Goal: Task Accomplishment & Management: Manage account settings

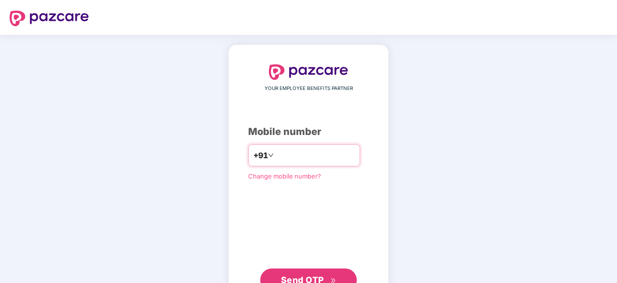
type input "**********"
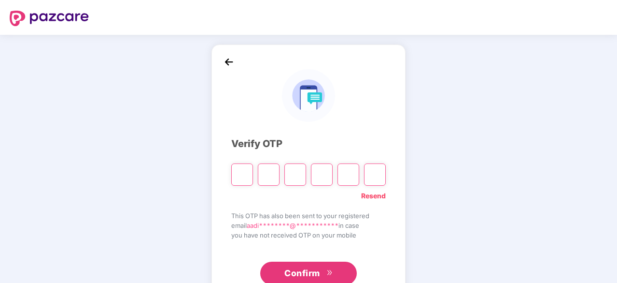
type input "*"
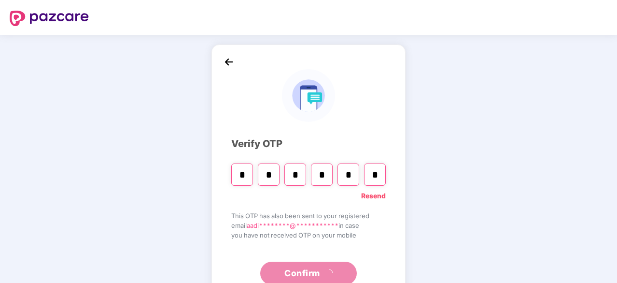
type input "*"
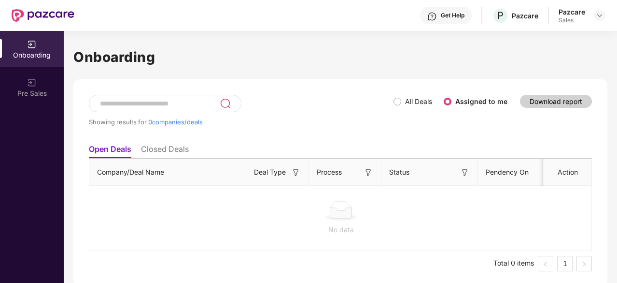
click at [577, 16] on div "Sales" at bounding box center [572, 20] width 27 height 8
click at [596, 17] on img at bounding box center [600, 16] width 8 height 8
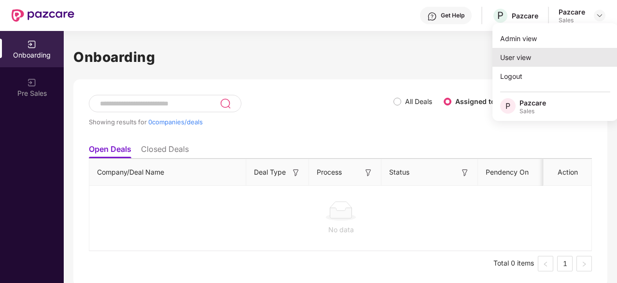
click at [514, 56] on div "User view" at bounding box center [556, 57] width 126 height 19
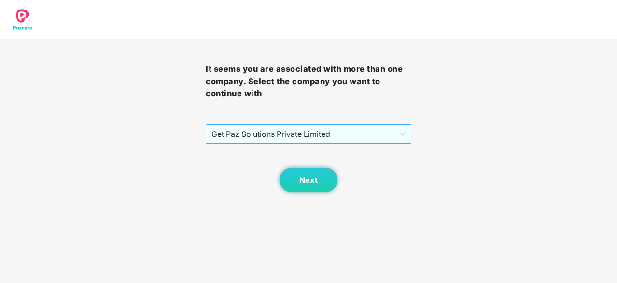
click at [347, 128] on span "Get Paz Solutions Private Limited" at bounding box center [309, 134] width 194 height 18
click at [314, 177] on span "Next" at bounding box center [308, 179] width 18 height 9
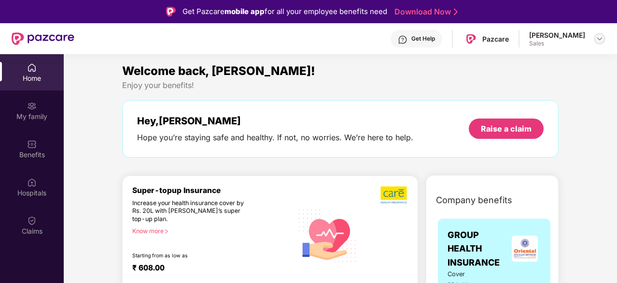
click at [604, 36] on div at bounding box center [600, 39] width 12 height 12
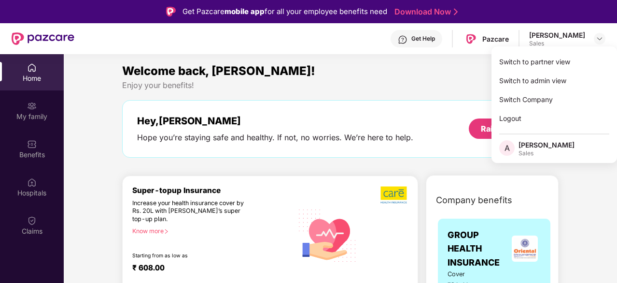
click at [533, 85] on div "Switch to admin view" at bounding box center [555, 80] width 126 height 19
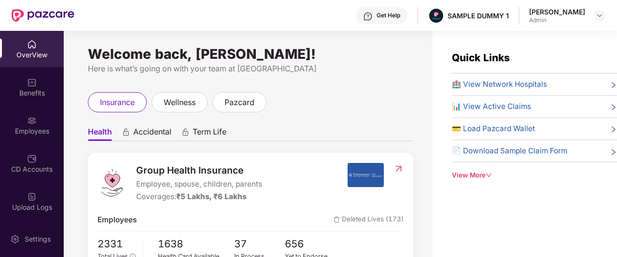
click at [469, 176] on div "View More" at bounding box center [534, 176] width 165 height 10
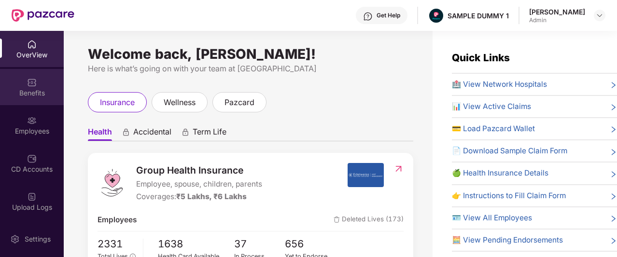
click at [36, 83] on div "Benefits" at bounding box center [32, 87] width 64 height 36
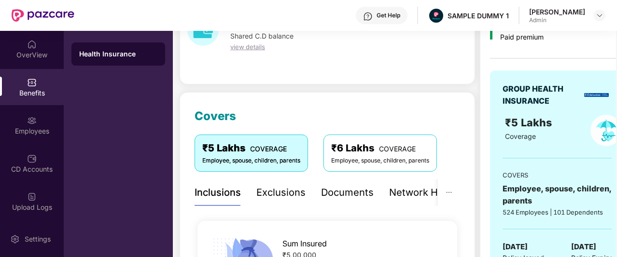
scroll to position [66, 0]
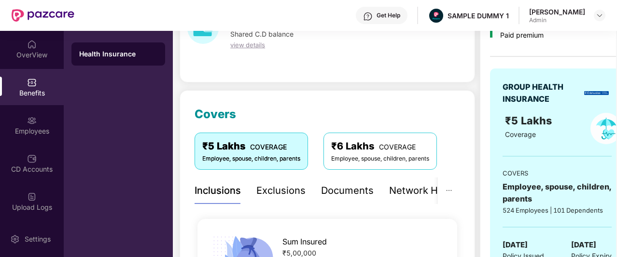
click at [288, 188] on div "Exclusions" at bounding box center [280, 191] width 49 height 15
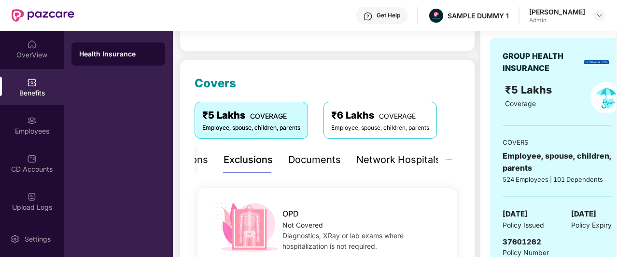
scroll to position [97, 0]
click at [308, 159] on div "Documents" at bounding box center [314, 160] width 53 height 15
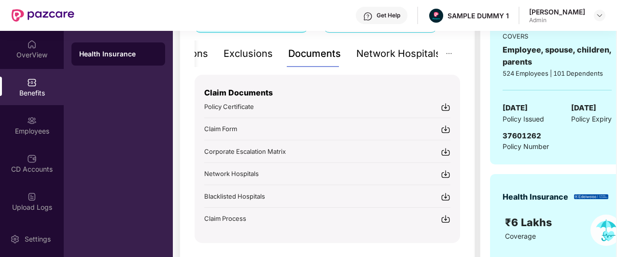
scroll to position [204, 0]
click at [382, 49] on div "Network Hospitals" at bounding box center [398, 53] width 85 height 15
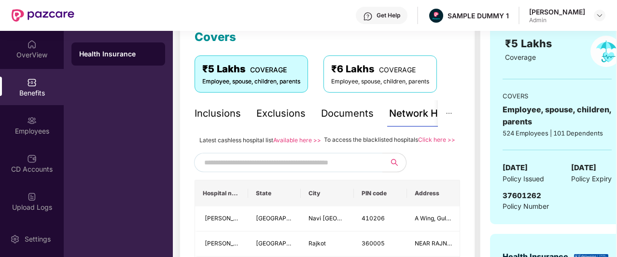
scroll to position [143, 0]
click at [366, 171] on input "text" at bounding box center [286, 163] width 165 height 14
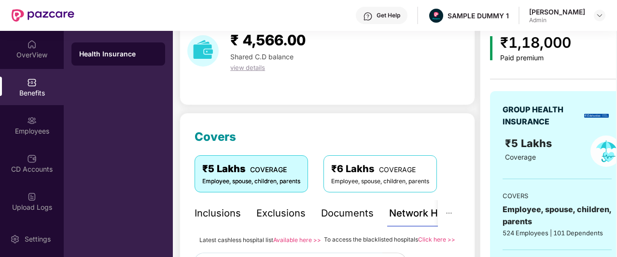
scroll to position [0, 0]
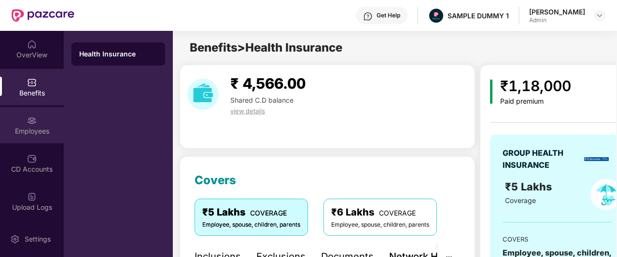
click at [17, 128] on div "Employees" at bounding box center [32, 132] width 64 height 10
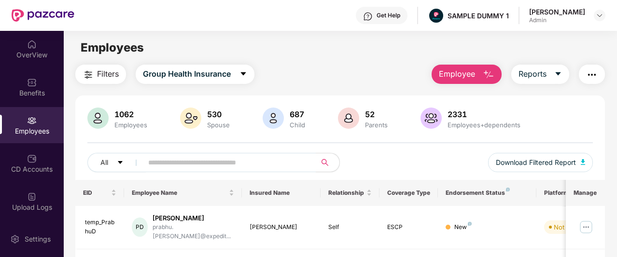
scroll to position [0, 0]
click at [466, 77] on span "Employee" at bounding box center [457, 74] width 36 height 12
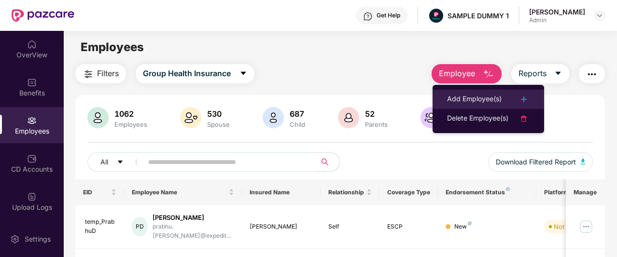
click at [469, 107] on li "Add Employee(s)" at bounding box center [489, 99] width 112 height 19
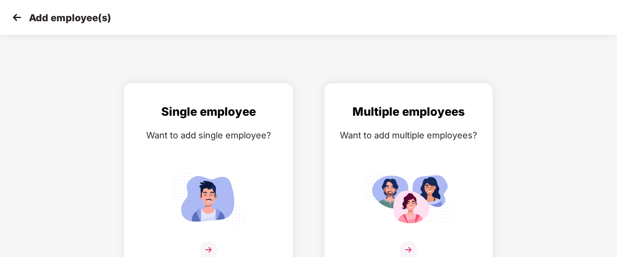
scroll to position [15, 0]
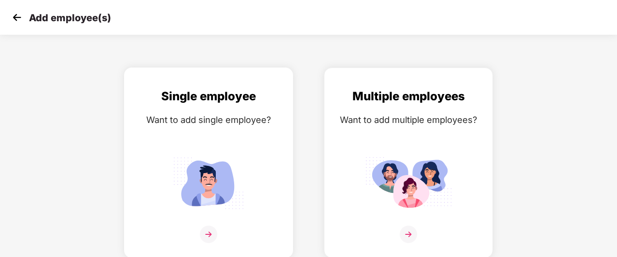
click at [239, 140] on div "Single employee Want to add single employee?" at bounding box center [208, 171] width 149 height 168
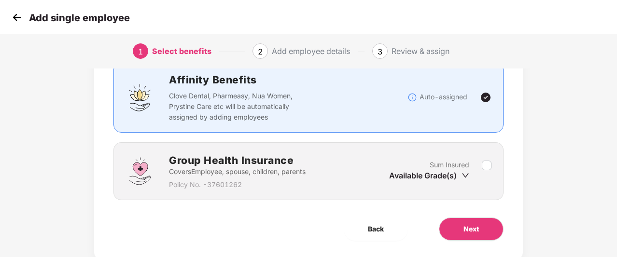
scroll to position [73, 0]
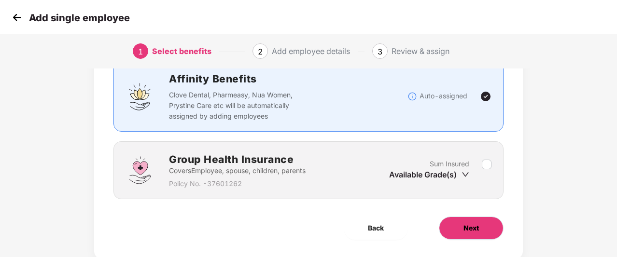
click at [468, 230] on span "Next" at bounding box center [471, 228] width 15 height 11
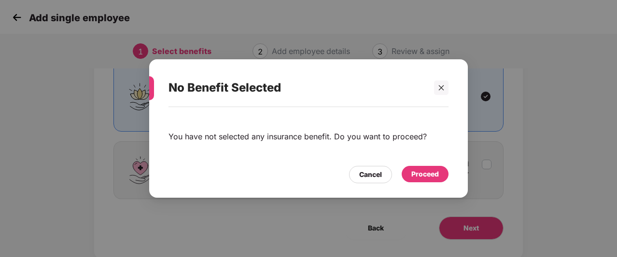
click at [420, 179] on div "Proceed" at bounding box center [426, 174] width 28 height 11
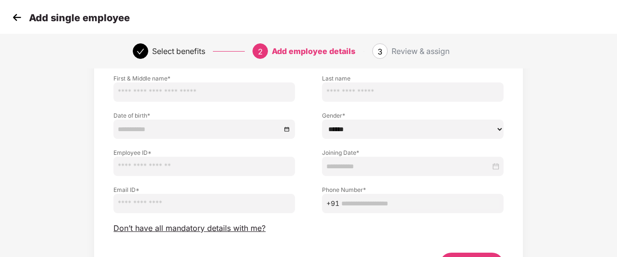
scroll to position [68, 0]
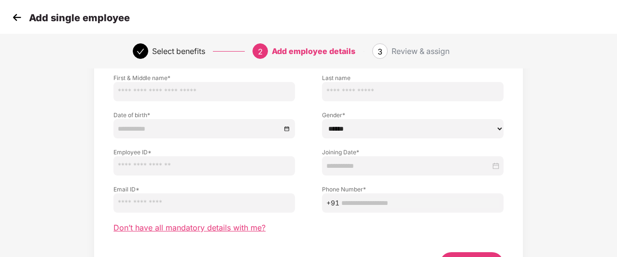
click at [202, 228] on span "Don’t have all mandatory details with me?" at bounding box center [190, 228] width 152 height 10
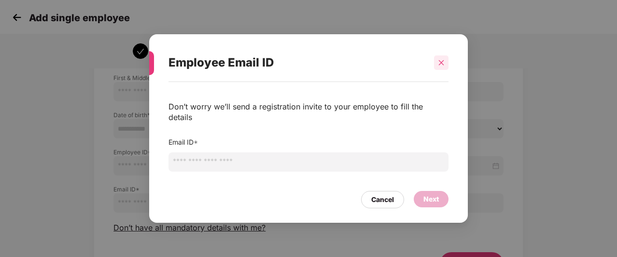
click at [439, 66] on icon "close" at bounding box center [441, 62] width 7 height 7
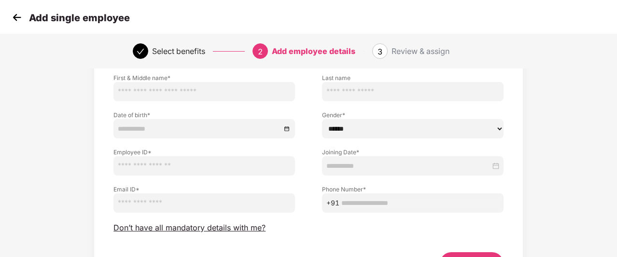
scroll to position [129, 0]
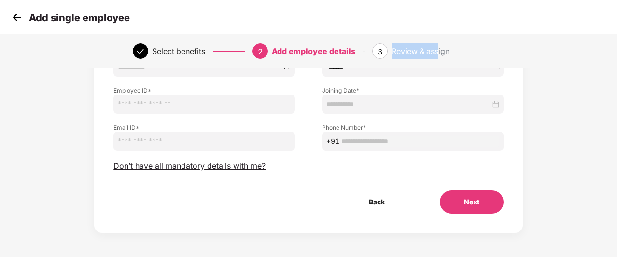
drag, startPoint x: 384, startPoint y: 48, endPoint x: 440, endPoint y: 48, distance: 55.1
click at [440, 48] on div "3 Review & assign" at bounding box center [428, 50] width 112 height 15
click at [440, 48] on div "Review & assign" at bounding box center [421, 50] width 58 height 15
click at [13, 15] on img at bounding box center [17, 17] width 14 height 14
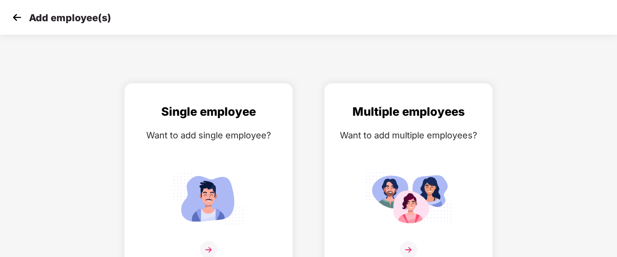
click at [14, 14] on img at bounding box center [17, 17] width 14 height 14
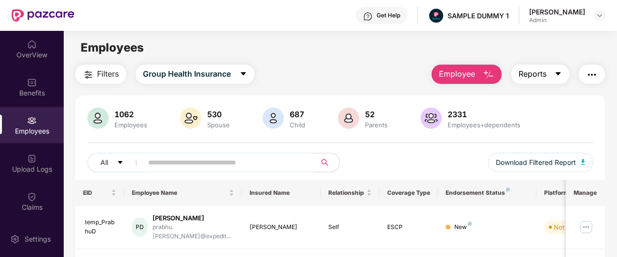
click at [548, 74] on button "Reports" at bounding box center [541, 74] width 58 height 19
click at [389, 81] on div "Filters Group Health Insurance Employee Reports" at bounding box center [340, 74] width 530 height 19
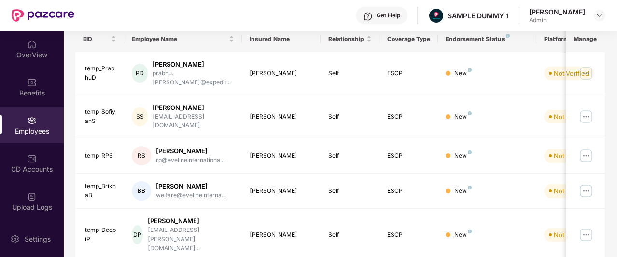
scroll to position [155, 0]
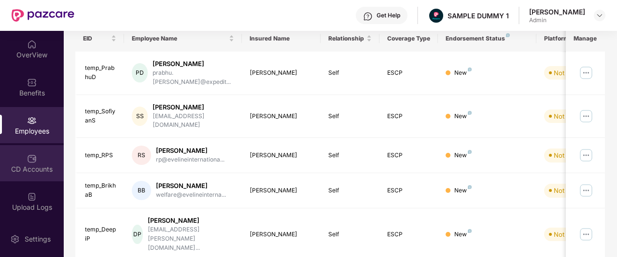
click at [33, 168] on div "CD Accounts" at bounding box center [32, 170] width 64 height 10
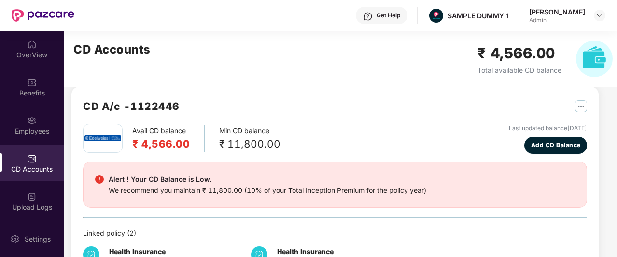
scroll to position [9, 0]
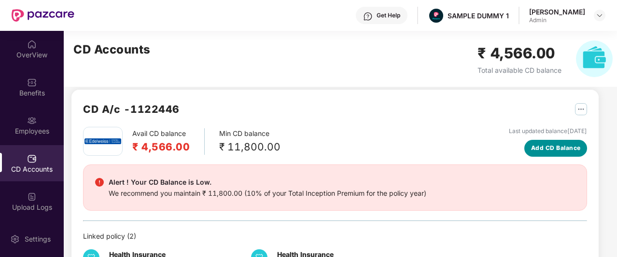
click at [543, 149] on span "Add CD Balance" at bounding box center [556, 148] width 50 height 9
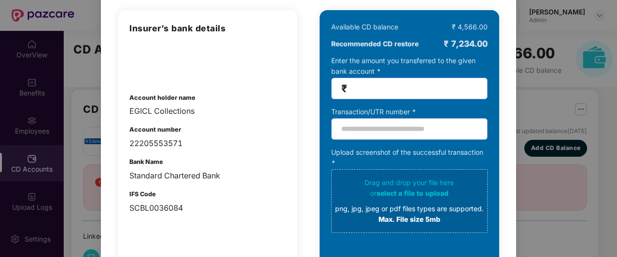
scroll to position [76, 0]
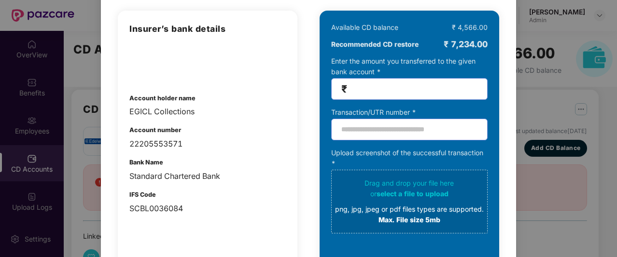
click at [367, 83] on span "₹" at bounding box center [409, 89] width 156 height 22
click at [360, 137] on input "text" at bounding box center [409, 130] width 156 height 22
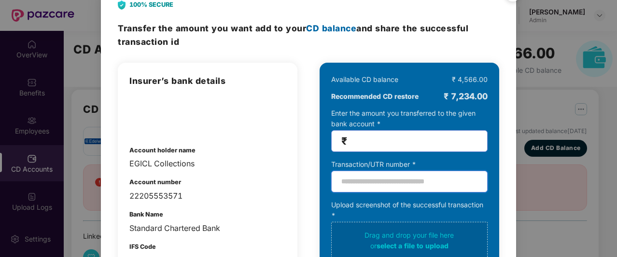
scroll to position [10, 0]
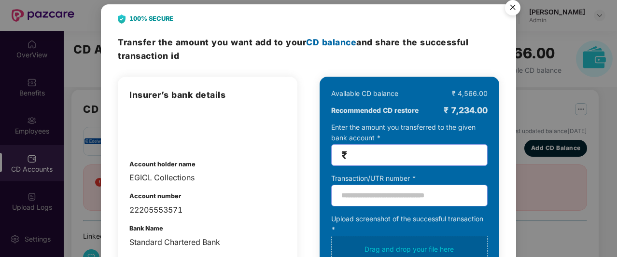
click at [512, 15] on img "Close" at bounding box center [512, 9] width 27 height 27
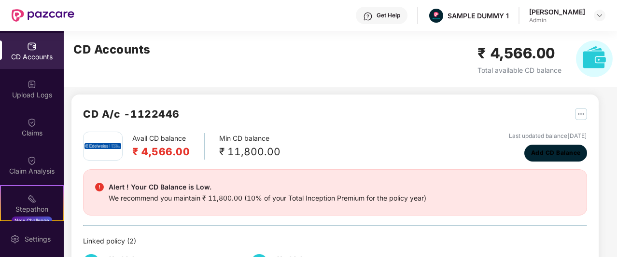
scroll to position [113, 0]
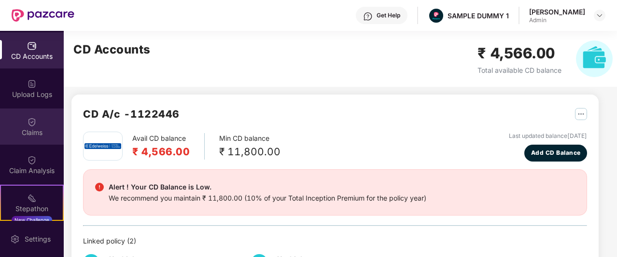
click at [24, 114] on div "Claims" at bounding box center [32, 127] width 64 height 36
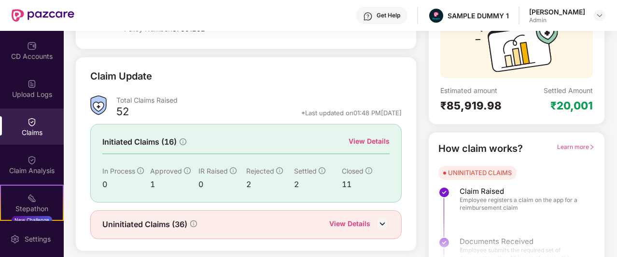
scroll to position [103, 0]
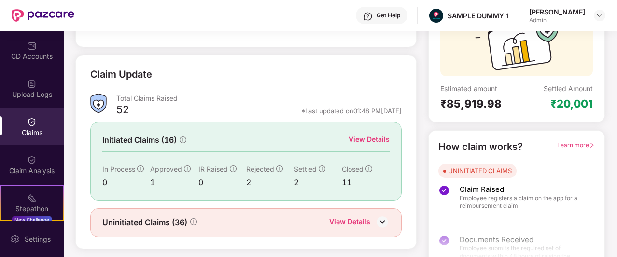
click at [364, 134] on div "View Details" at bounding box center [369, 139] width 41 height 11
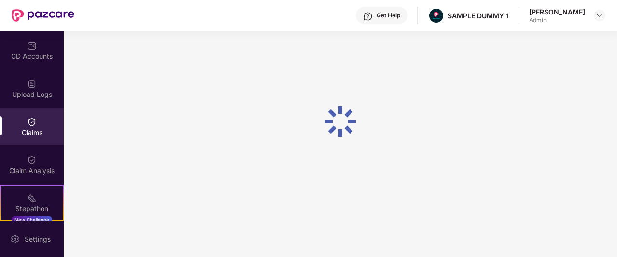
scroll to position [44, 0]
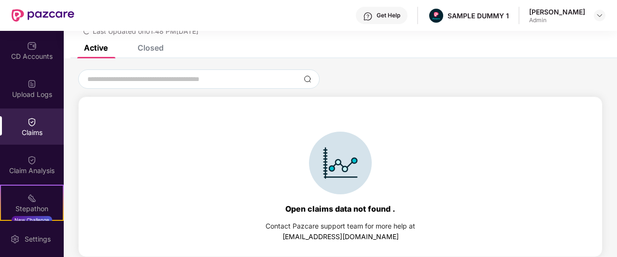
click at [147, 54] on div "Closed" at bounding box center [143, 47] width 41 height 21
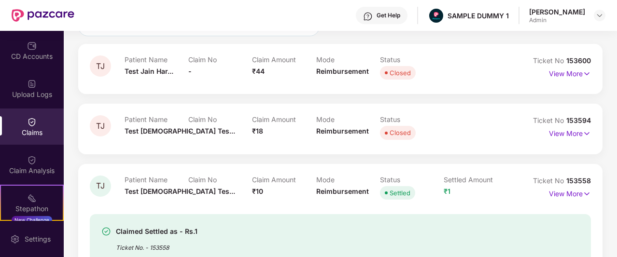
scroll to position [97, 0]
click at [582, 75] on p "View More" at bounding box center [570, 73] width 42 height 13
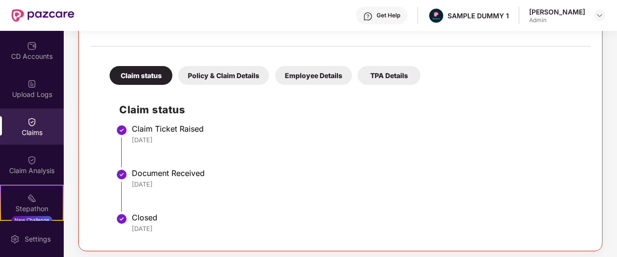
scroll to position [179, 0]
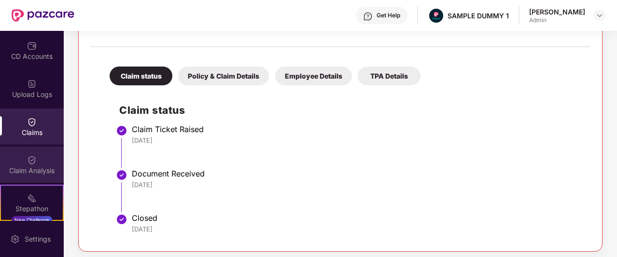
click at [37, 177] on div "Claim Analysis" at bounding box center [32, 165] width 64 height 36
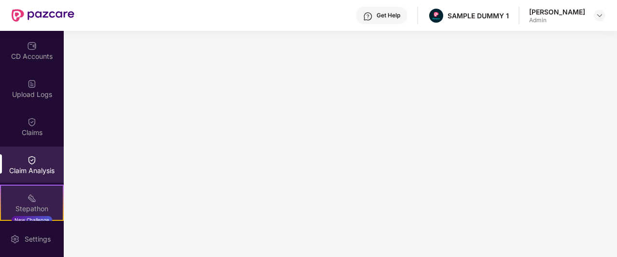
click at [32, 195] on img at bounding box center [32, 199] width 10 height 10
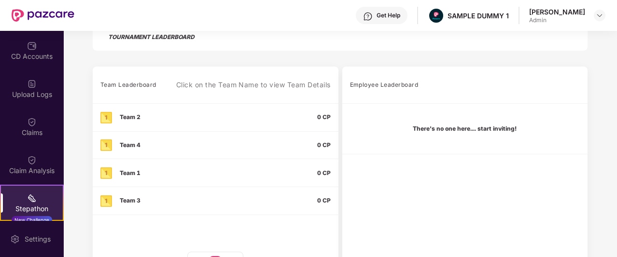
scroll to position [267, 0]
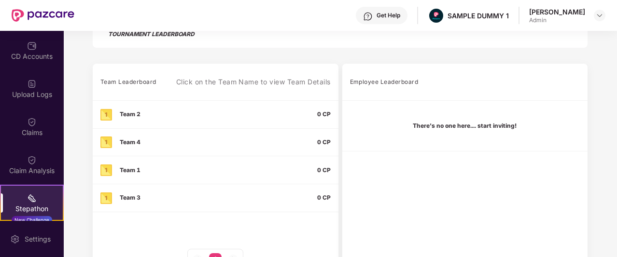
click at [370, 83] on div "Employee Leaderboard" at bounding box center [384, 82] width 69 height 12
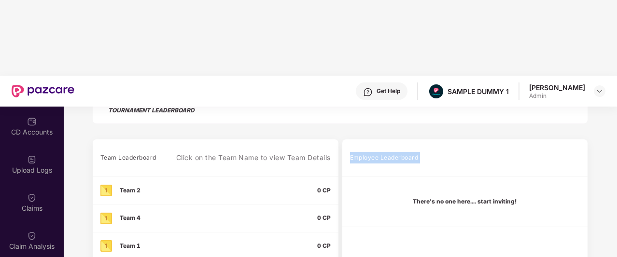
click at [370, 152] on div "Employee Leaderboard" at bounding box center [384, 158] width 69 height 12
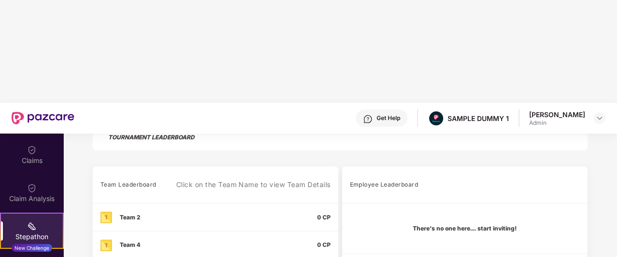
scroll to position [189, 0]
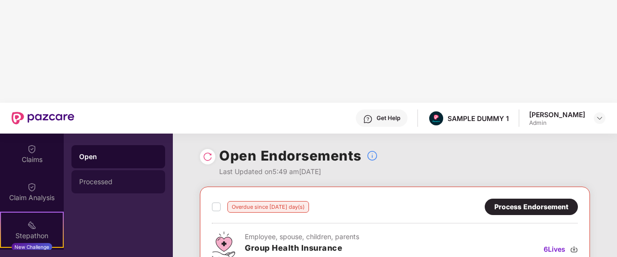
click at [105, 178] on div "Processed" at bounding box center [118, 182] width 78 height 8
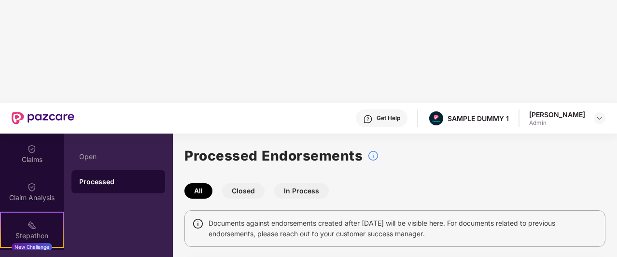
click at [373, 114] on img at bounding box center [368, 119] width 10 height 10
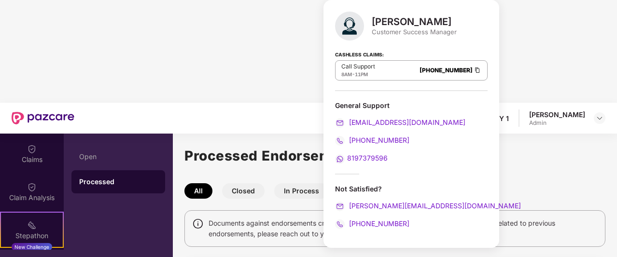
scroll to position [229, 0]
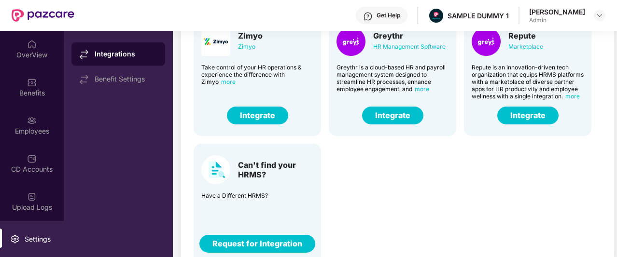
scroll to position [91, 0]
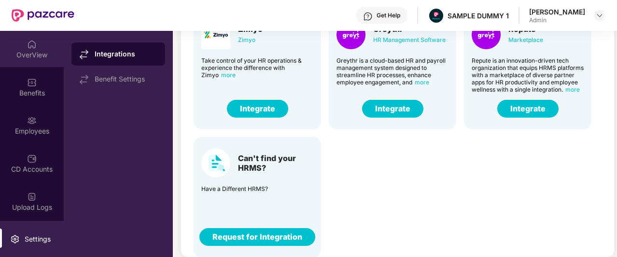
click at [50, 35] on div "OverView" at bounding box center [32, 49] width 64 height 36
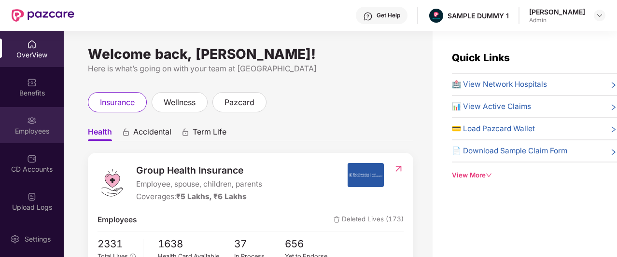
click at [34, 123] on img at bounding box center [32, 121] width 10 height 10
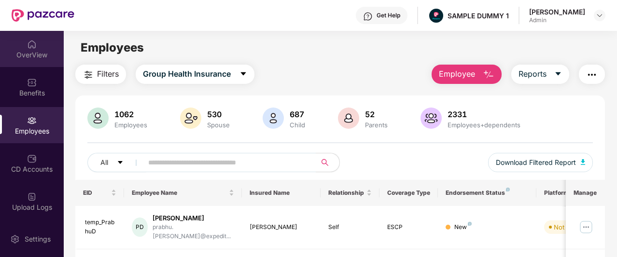
click at [30, 46] on img at bounding box center [32, 45] width 10 height 10
